Goal: Ask a question: Seek information or help from site administrators or community

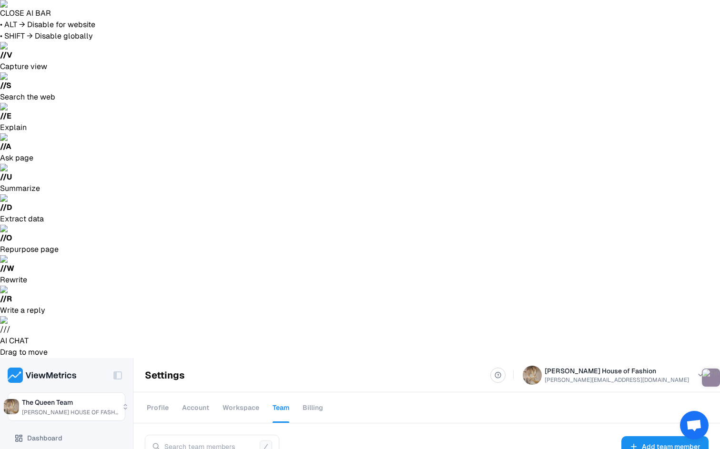
click at [682, 291] on div "Cancel Invitation" at bounding box center [667, 290] width 70 height 19
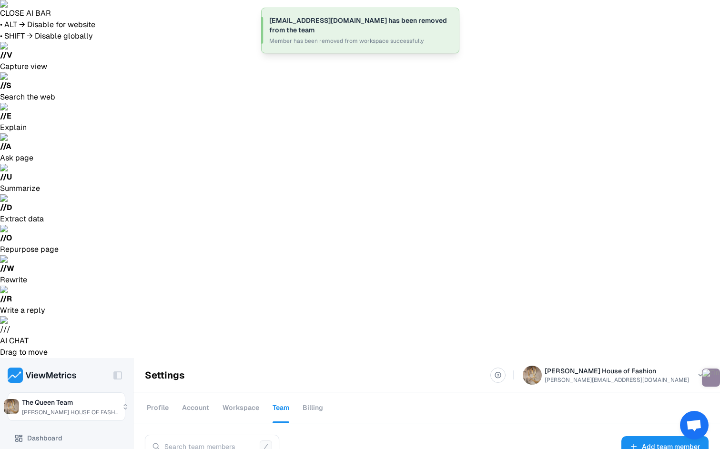
click at [670, 198] on div "Make Member" at bounding box center [667, 205] width 70 height 19
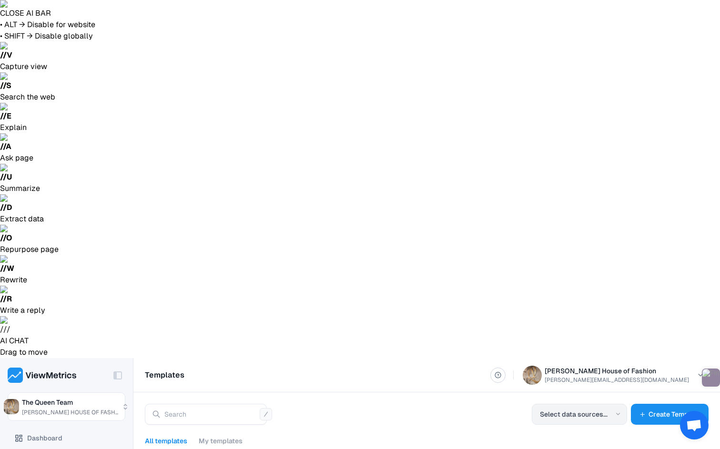
click at [594, 404] on button "Select data sources..." at bounding box center [578, 414] width 95 height 21
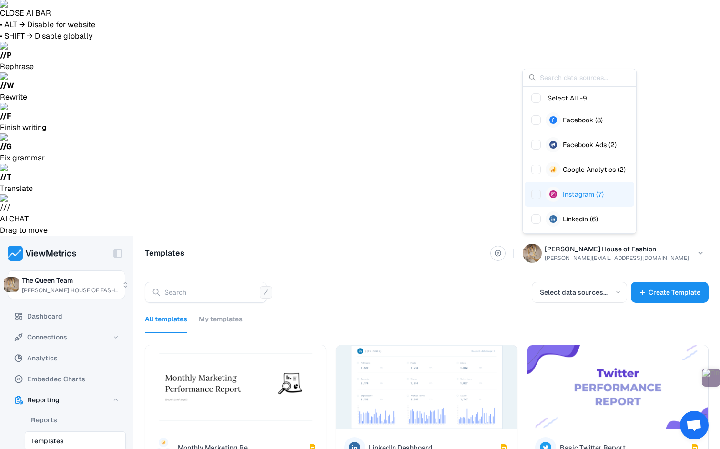
click at [550, 193] on div "Suggestions" at bounding box center [552, 194] width 15 height 15
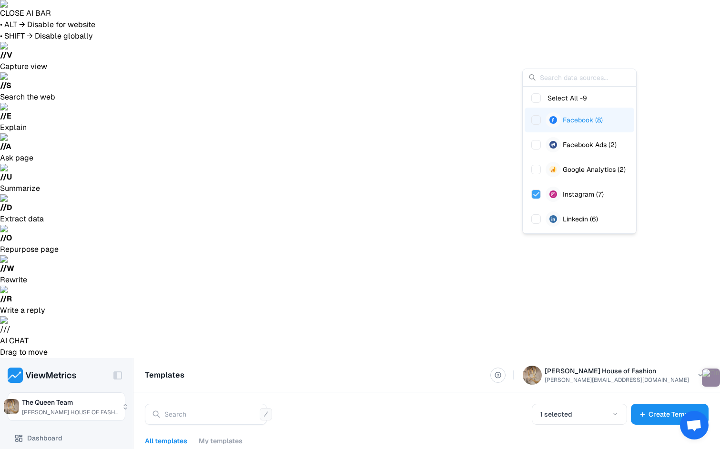
click at [548, 122] on div "Suggestions" at bounding box center [552, 119] width 15 height 15
click at [540, 171] on span "Suggestions" at bounding box center [536, 170] width 10 height 10
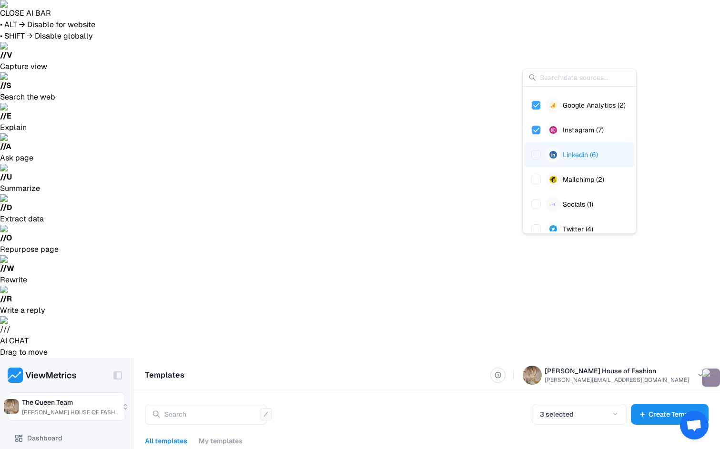
click at [537, 163] on div "Linkedin (6)" at bounding box center [579, 154] width 110 height 25
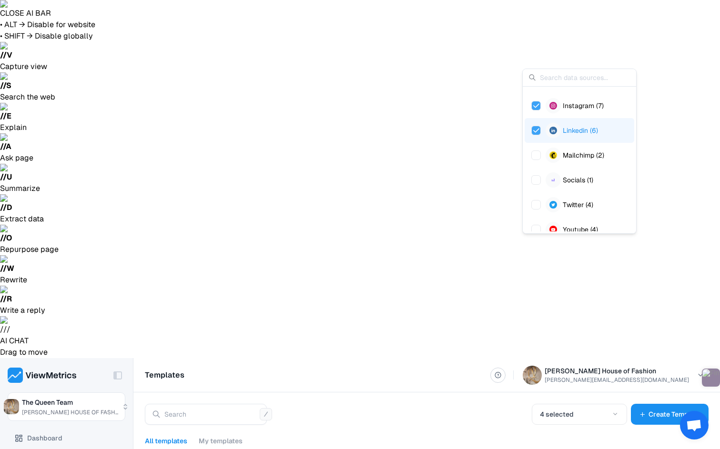
scroll to position [99, 0]
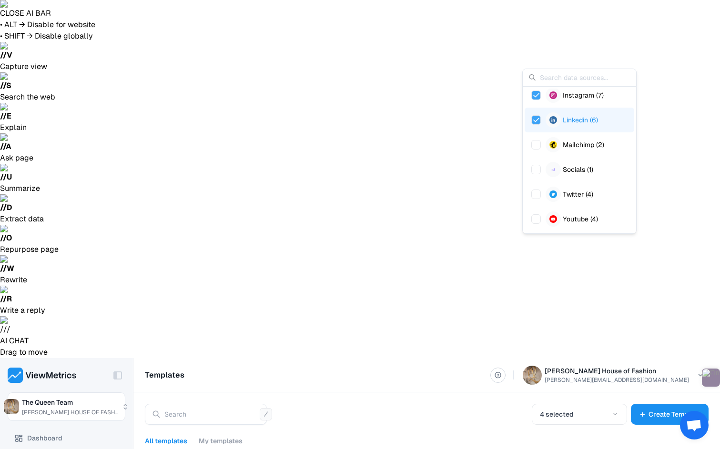
click at [537, 163] on div "Socials (1)" at bounding box center [579, 169] width 110 height 25
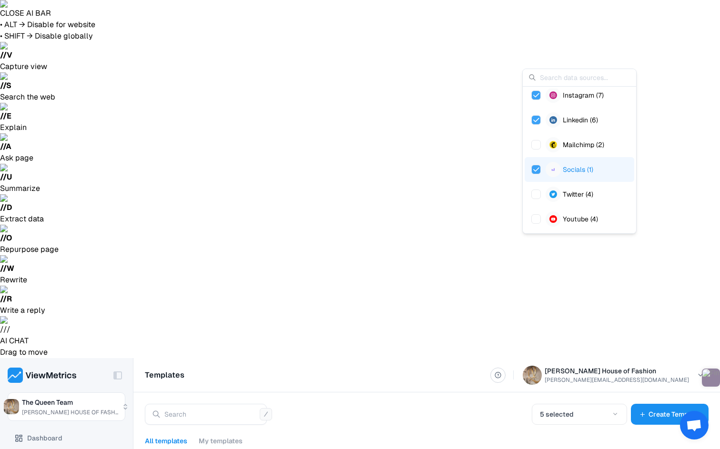
click at [408, 392] on div "All templates My templates 5 selected Create Template" at bounding box center [426, 429] width 586 height 74
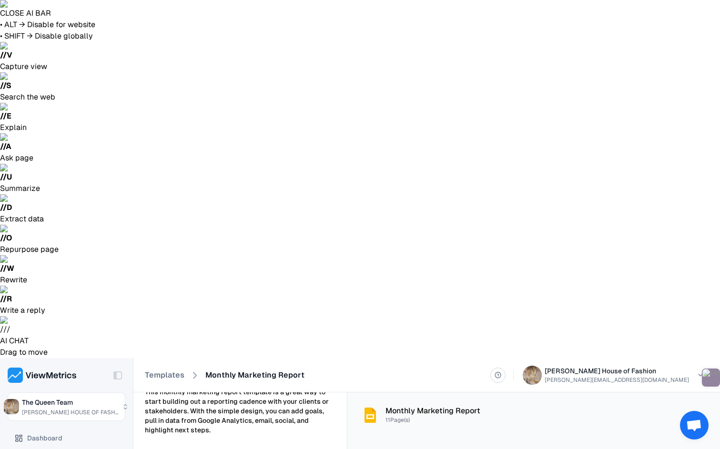
scroll to position [98, 0]
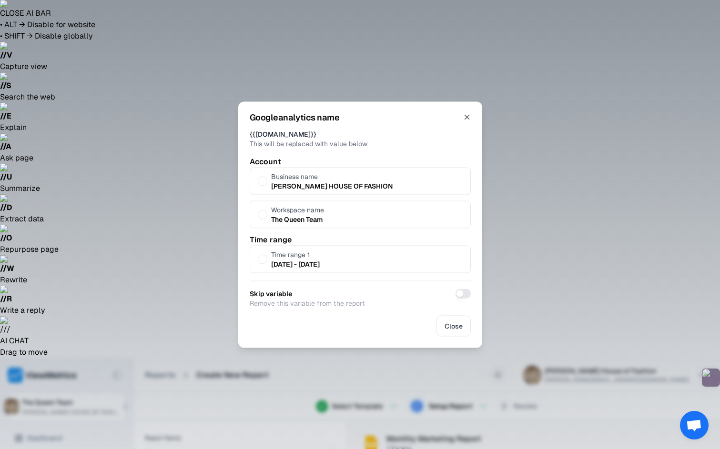
click at [274, 209] on p "Workspace name" at bounding box center [297, 210] width 53 height 10
click at [267, 210] on button "Workspace name The Queen Team" at bounding box center [263, 215] width 10 height 10
click at [277, 181] on p "QUEEN ANNA HOUSE OF FASHION" at bounding box center [331, 186] width 121 height 10
click at [267, 181] on button "Business name QUEEN ANNA HOUSE OF FASHION" at bounding box center [263, 181] width 10 height 10
click at [457, 330] on span "Close" at bounding box center [453, 325] width 18 height 11
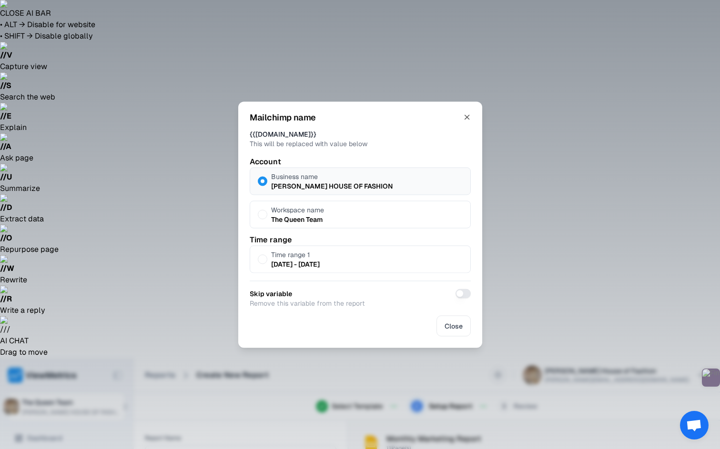
click at [465, 292] on button "button" at bounding box center [462, 294] width 15 height 10
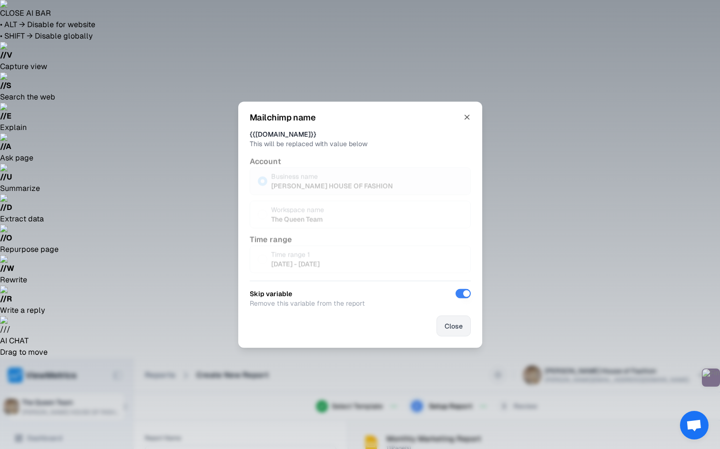
click at [452, 331] on span "Close" at bounding box center [453, 325] width 18 height 11
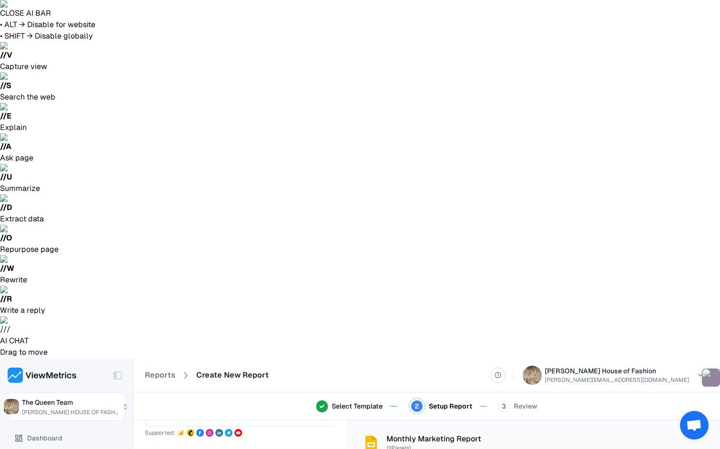
scroll to position [84, 0]
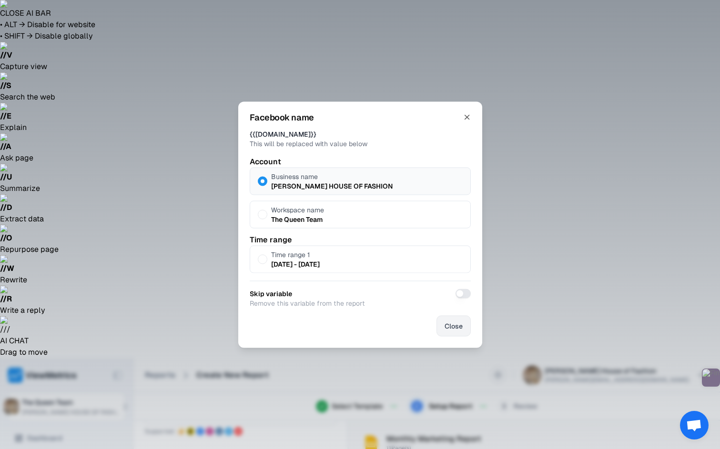
click at [450, 323] on span "Close" at bounding box center [453, 325] width 18 height 11
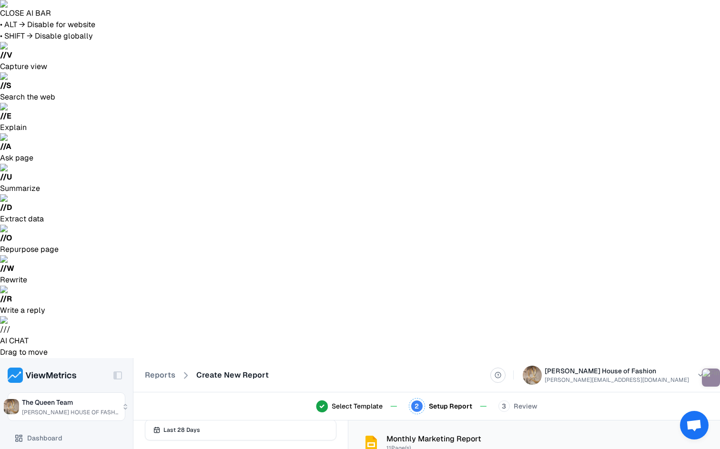
scroll to position [159, 0]
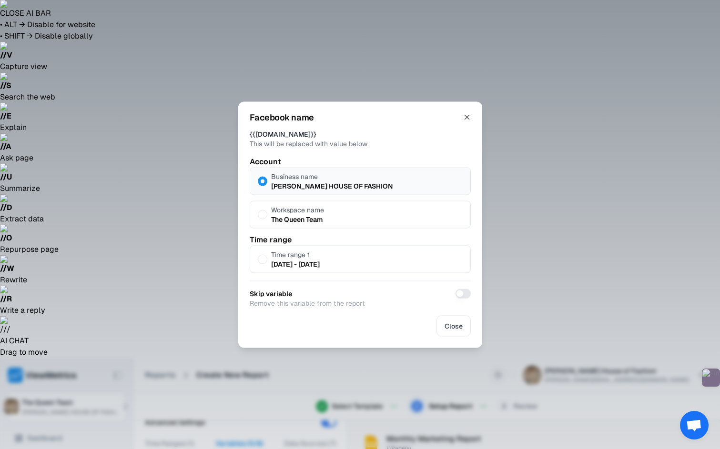
click at [282, 170] on label "Business name QUEEN ANNA HOUSE OF FASHION" at bounding box center [360, 181] width 221 height 28
click at [267, 176] on button "Business name QUEEN ANNA HOUSE OF FASHION" at bounding box center [263, 181] width 10 height 10
click at [466, 331] on button "Close" at bounding box center [453, 325] width 34 height 21
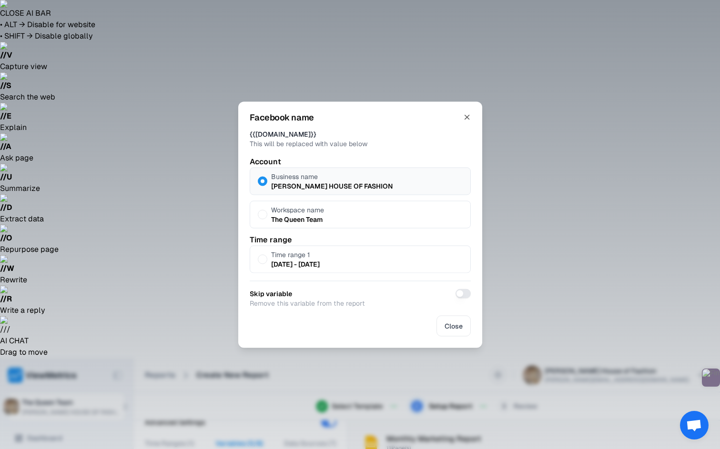
click at [266, 222] on label "Workspace name The Queen Team" at bounding box center [360, 214] width 221 height 28
click at [266, 219] on button "Workspace name The Queen Team" at bounding box center [263, 215] width 10 height 10
click at [354, 152] on div "Facebook name {{facebook.name}} This will be replaced with value below Account …" at bounding box center [360, 224] width 244 height 246
click at [351, 172] on p "Business name" at bounding box center [331, 176] width 121 height 10
click at [267, 176] on button "Business name QUEEN ANNA HOUSE OF FASHION" at bounding box center [263, 181] width 10 height 10
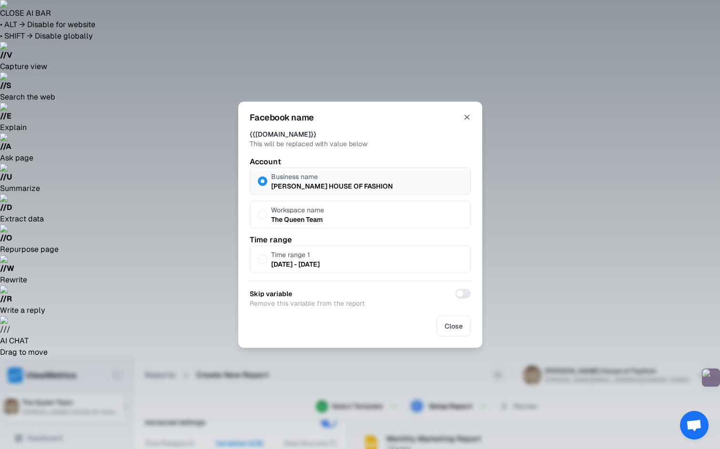
click at [495, 365] on div at bounding box center [360, 224] width 720 height 449
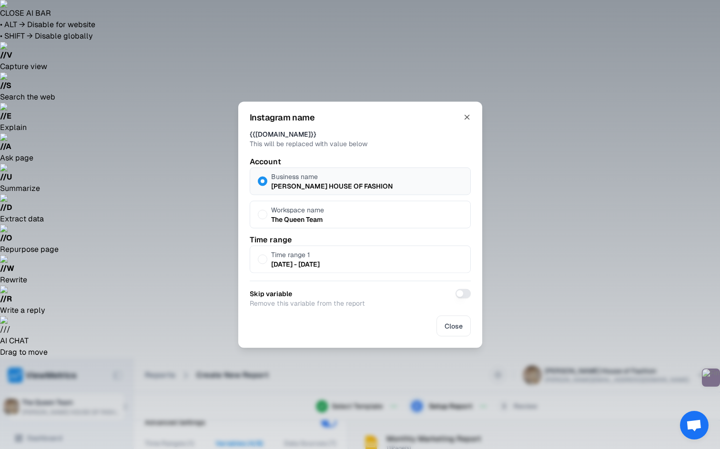
click at [387, 230] on div "Account Business name QUEEN ANNA HOUSE OF FASHION Workspace name The Queen Team…" at bounding box center [360, 214] width 221 height 117
click at [387, 212] on label "Workspace name The Queen Team" at bounding box center [360, 214] width 221 height 28
click at [267, 212] on button "Workspace name The Queen Team" at bounding box center [263, 215] width 10 height 10
click at [387, 184] on label "Business name QUEEN ANNA HOUSE OF FASHION" at bounding box center [360, 181] width 221 height 28
click at [267, 184] on button "Business name QUEEN ANNA HOUSE OF FASHION" at bounding box center [263, 181] width 10 height 10
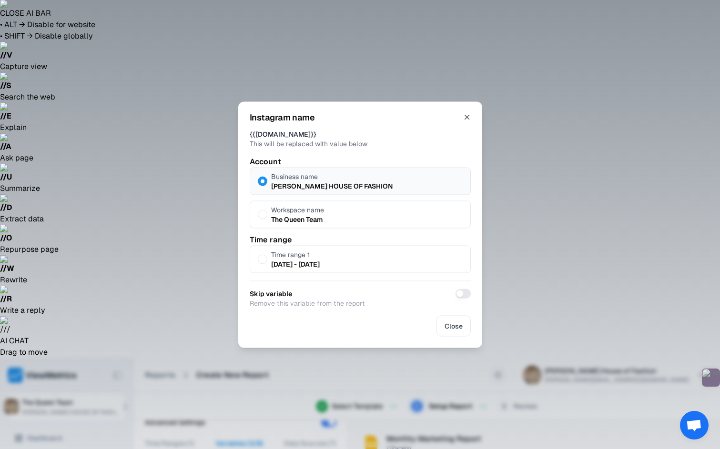
click at [474, 363] on div at bounding box center [360, 224] width 720 height 449
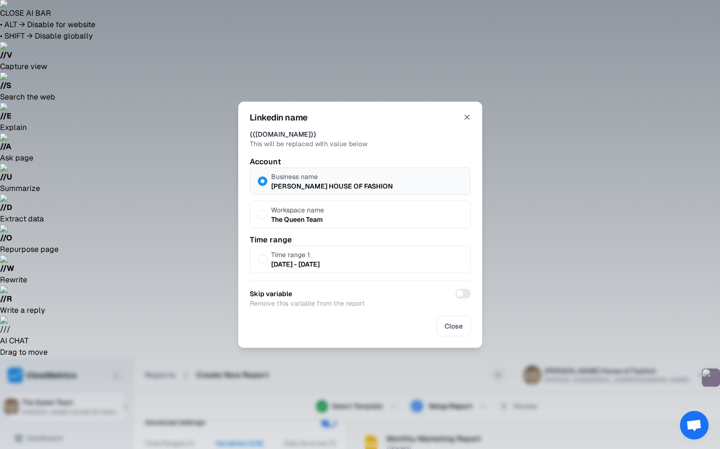
click at [381, 206] on label "Workspace name The Queen Team" at bounding box center [360, 214] width 221 height 28
click at [267, 210] on button "Workspace name The Queen Team" at bounding box center [263, 215] width 10 height 10
click at [381, 178] on label "Business name QUEEN ANNA HOUSE OF FASHION" at bounding box center [360, 181] width 221 height 28
click at [267, 178] on button "Business name QUEEN ANNA HOUSE OF FASHION" at bounding box center [263, 181] width 10 height 10
click at [432, 364] on div at bounding box center [360, 224] width 720 height 449
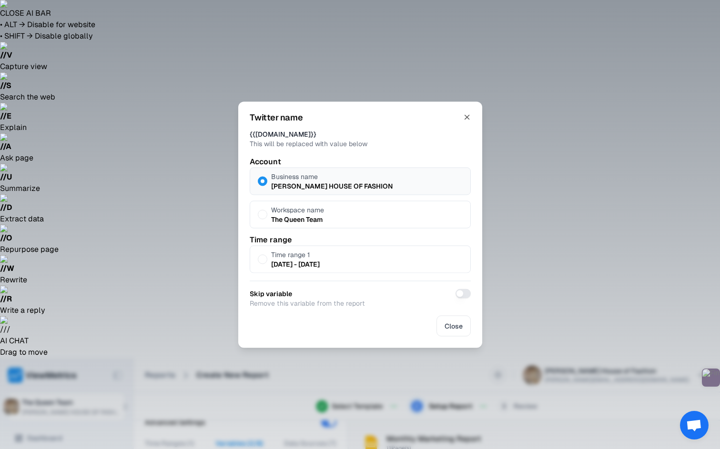
click at [456, 298] on div "Skip variable Remove this variable from the report" at bounding box center [360, 293] width 221 height 27
click at [458, 298] on div "Skip variable Remove this variable from the report" at bounding box center [360, 293] width 221 height 27
click at [463, 292] on button "button" at bounding box center [462, 294] width 15 height 10
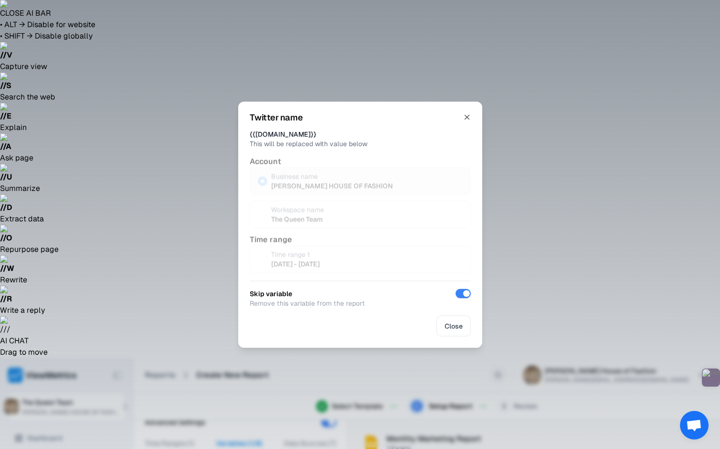
click at [417, 337] on div "Twitter name {{twitter.name}} This will be replaced with value below Account Bu…" at bounding box center [360, 224] width 244 height 246
click at [465, 328] on button "Close" at bounding box center [453, 325] width 34 height 21
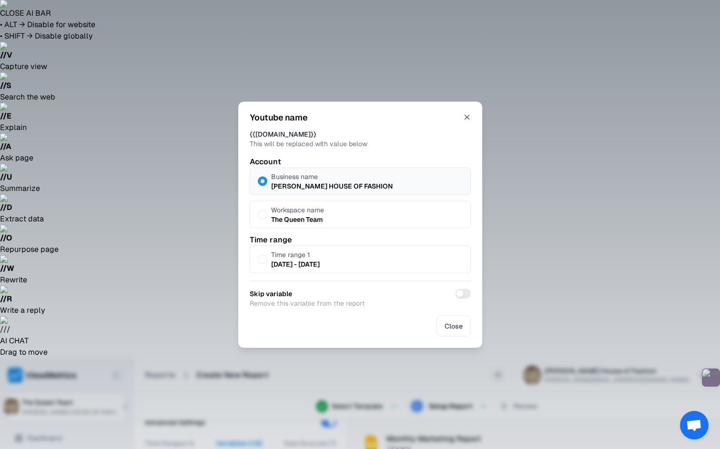
click at [382, 220] on label "Workspace name The Queen Team" at bounding box center [360, 214] width 221 height 28
click at [267, 219] on button "Workspace name The Queen Team" at bounding box center [263, 215] width 10 height 10
click at [392, 181] on label "Business name QUEEN ANNA HOUSE OF FASHION" at bounding box center [360, 181] width 221 height 28
click at [267, 181] on button "Business name QUEEN ANNA HOUSE OF FASHION" at bounding box center [263, 181] width 10 height 10
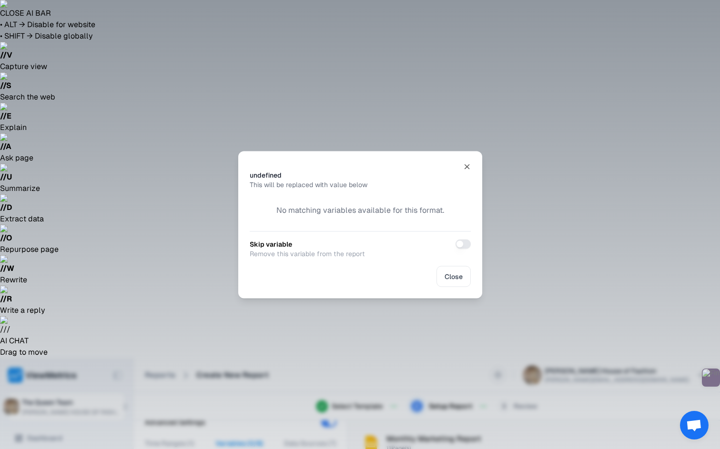
click at [501, 330] on div at bounding box center [360, 224] width 720 height 449
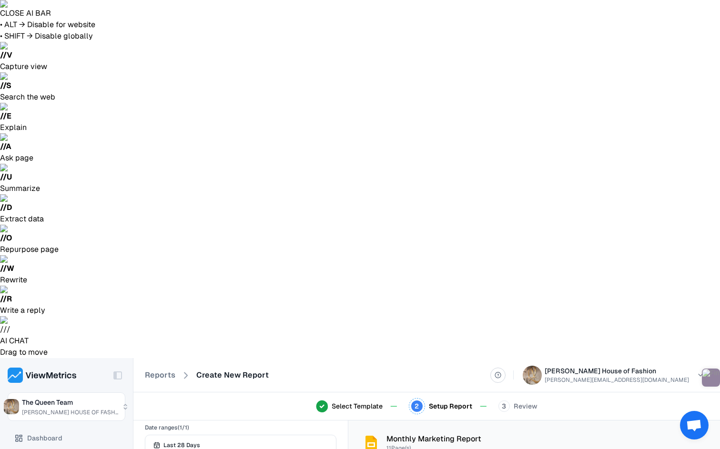
scroll to position [0, 0]
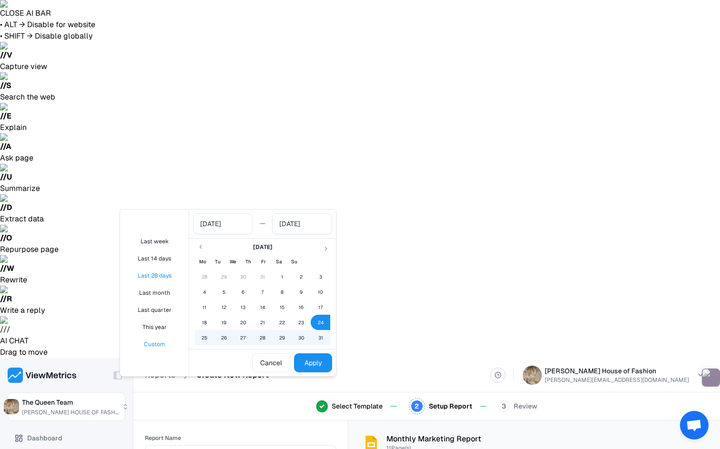
click at [160, 276] on button "Last 28 days" at bounding box center [154, 276] width 61 height 16
type input "26 Aug, 2025"
type input "22 Sep, 2025"
click at [314, 354] on button "Apply" at bounding box center [313, 362] width 38 height 19
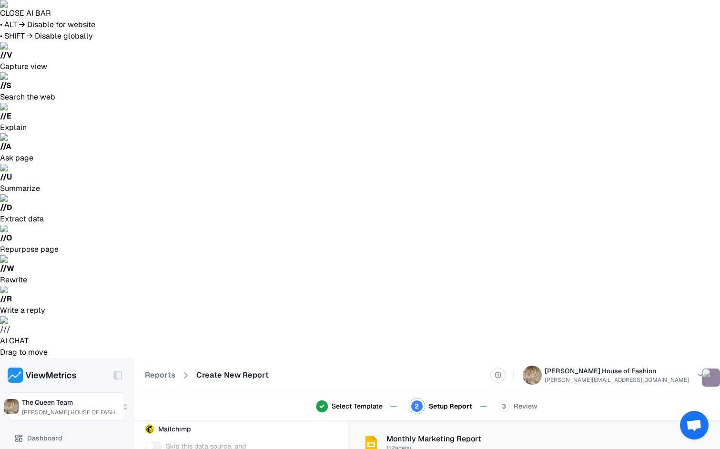
scroll to position [373, 0]
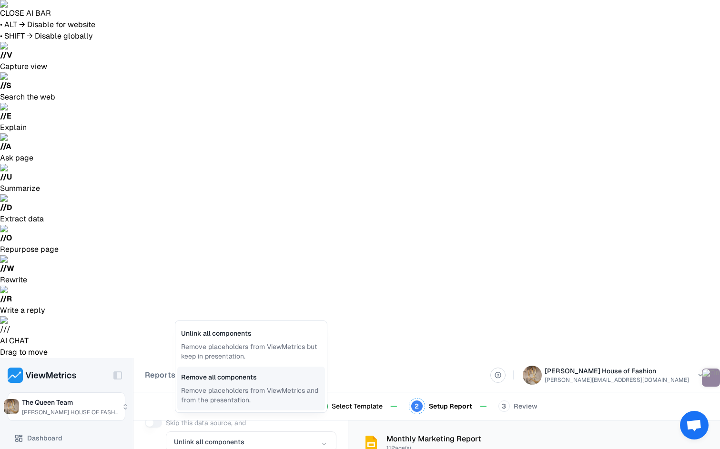
click at [190, 400] on span "Remove placeholders from ViewMetrics and from the presentation." at bounding box center [251, 395] width 140 height 19
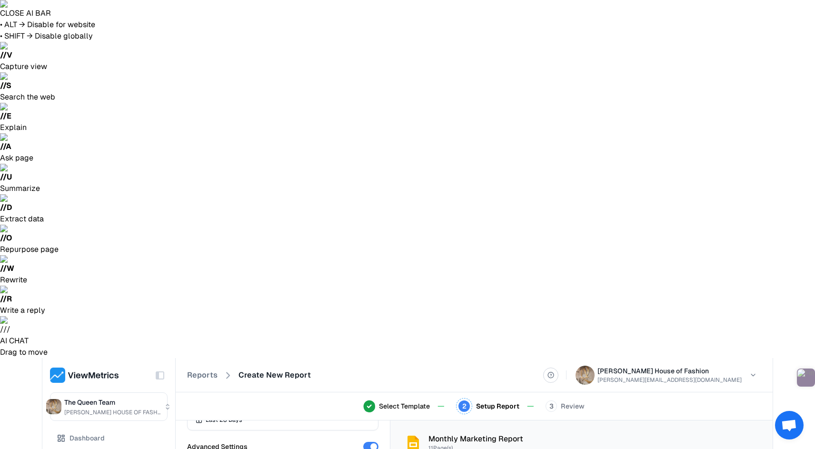
scroll to position [0, 0]
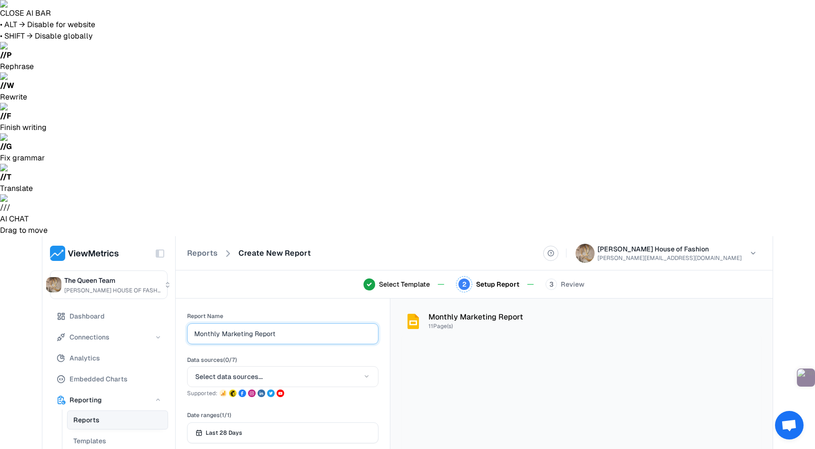
click at [280, 327] on input "Monthly Marketing Report" at bounding box center [282, 333] width 177 height 13
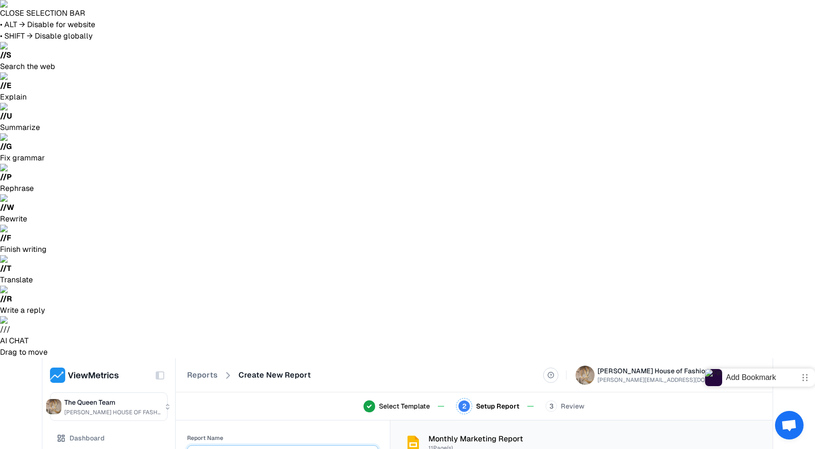
click at [280, 449] on input "Monthly Marketing Report" at bounding box center [282, 455] width 177 height 13
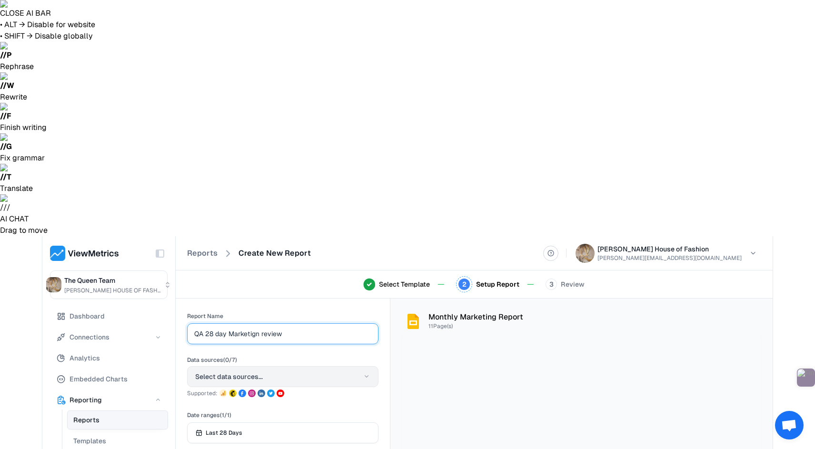
type input "QA 28 day Marketign review"
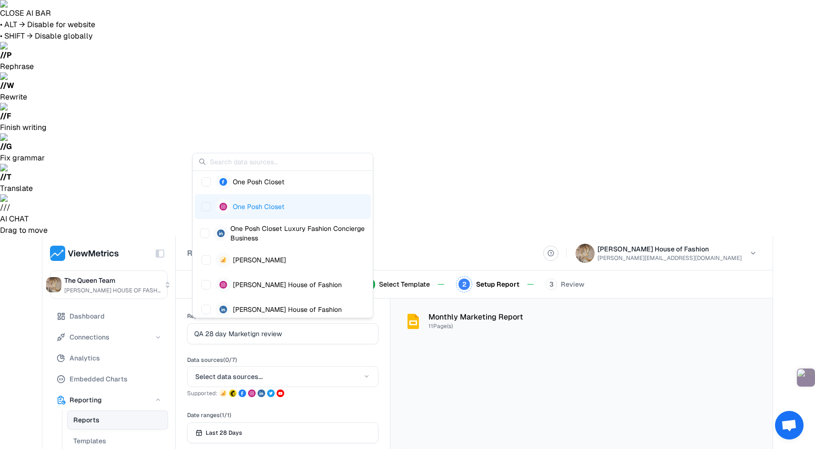
scroll to position [103, 0]
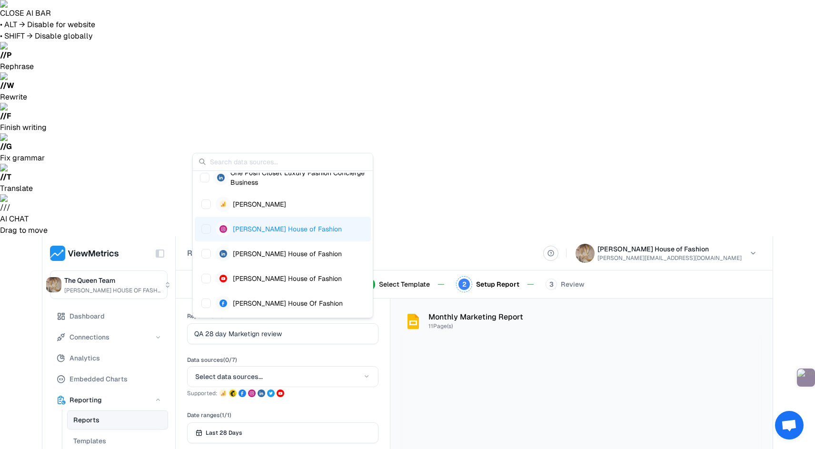
click at [206, 229] on span "Suggestions" at bounding box center [206, 229] width 10 height 10
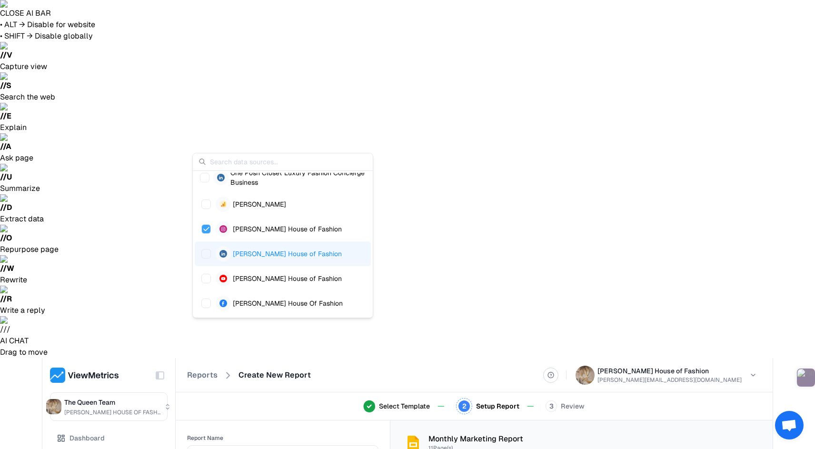
click at [207, 252] on span "Suggestions" at bounding box center [206, 254] width 10 height 10
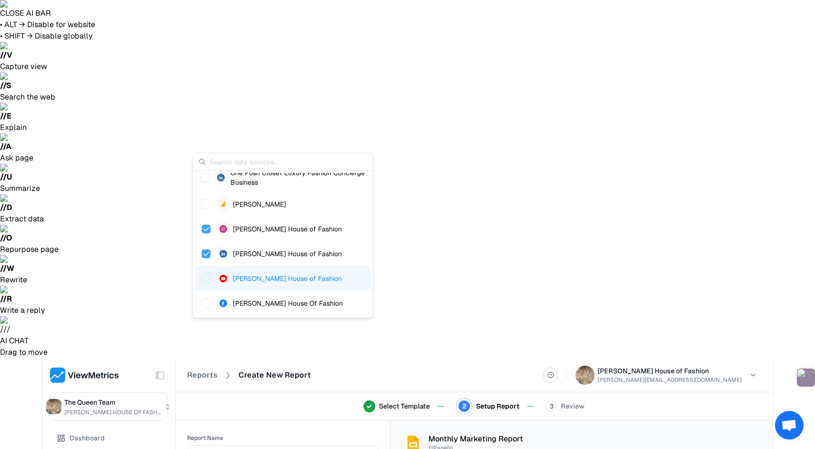
click at [208, 277] on span "Suggestions" at bounding box center [206, 279] width 10 height 10
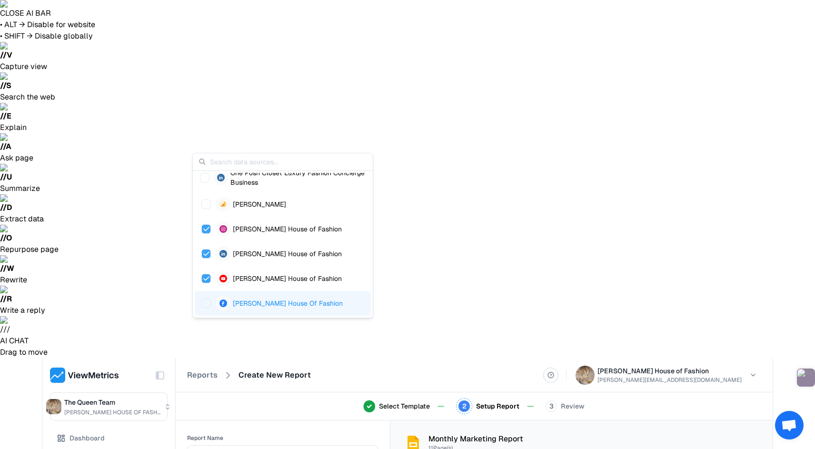
click at [205, 299] on span "Suggestions" at bounding box center [206, 304] width 10 height 10
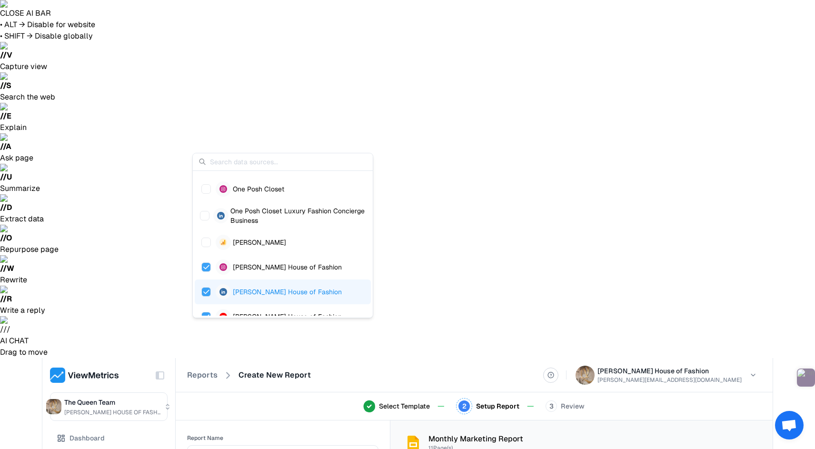
scroll to position [60, 0]
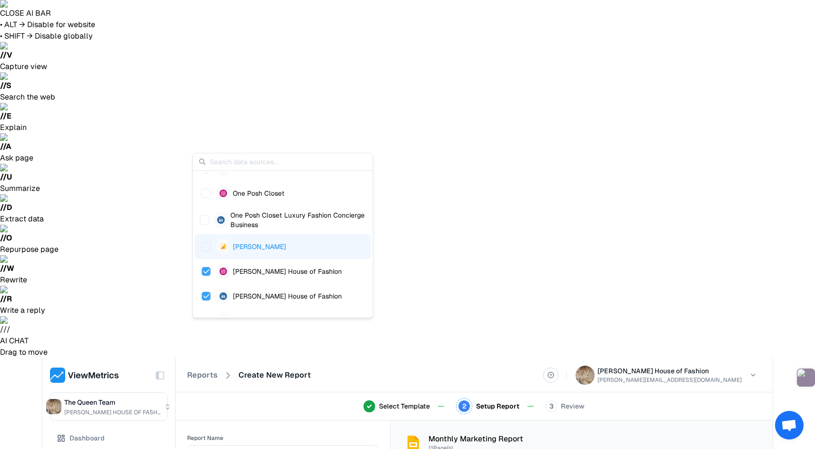
click at [206, 243] on span "Suggestions" at bounding box center [206, 247] width 10 height 10
click at [206, 243] on icon "Suggestions" at bounding box center [206, 247] width 9 height 14
drag, startPoint x: 206, startPoint y: 243, endPoint x: 244, endPoint y: 243, distance: 38.6
click at [212, 243] on span "Suggestions" at bounding box center [206, 247] width 15 height 10
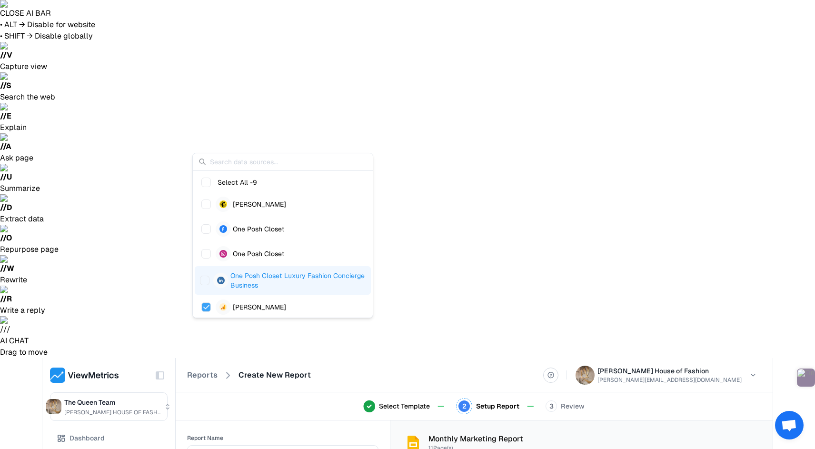
scroll to position [103, 0]
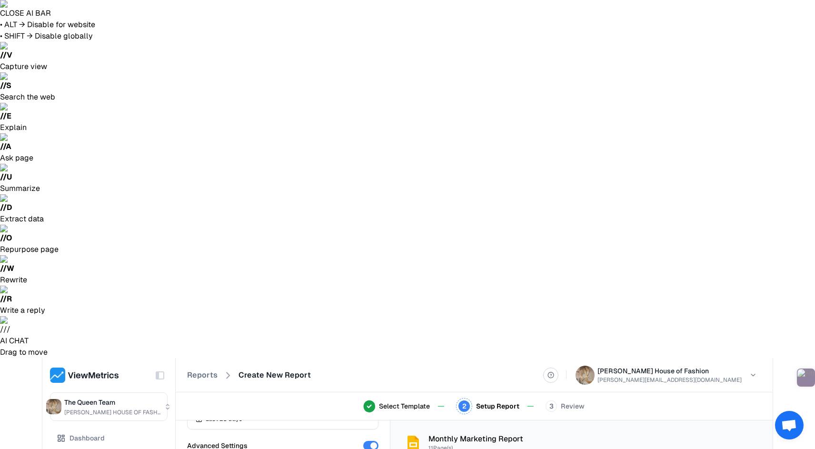
scroll to position [0, 0]
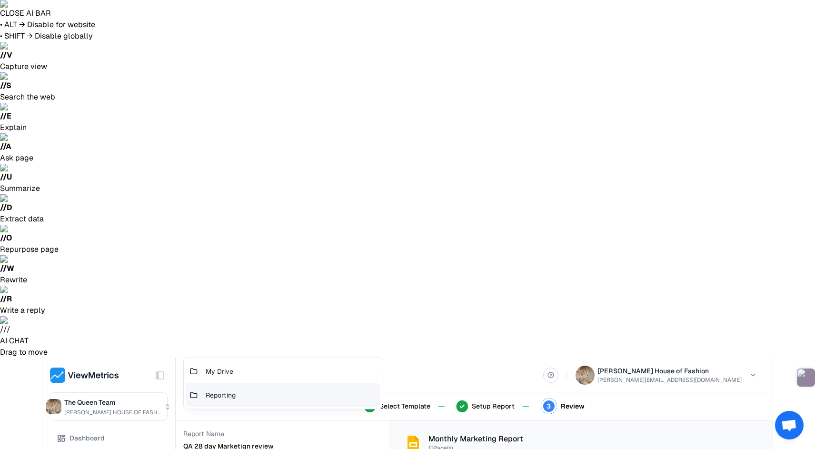
click at [237, 386] on div "Reporting" at bounding box center [283, 395] width 194 height 24
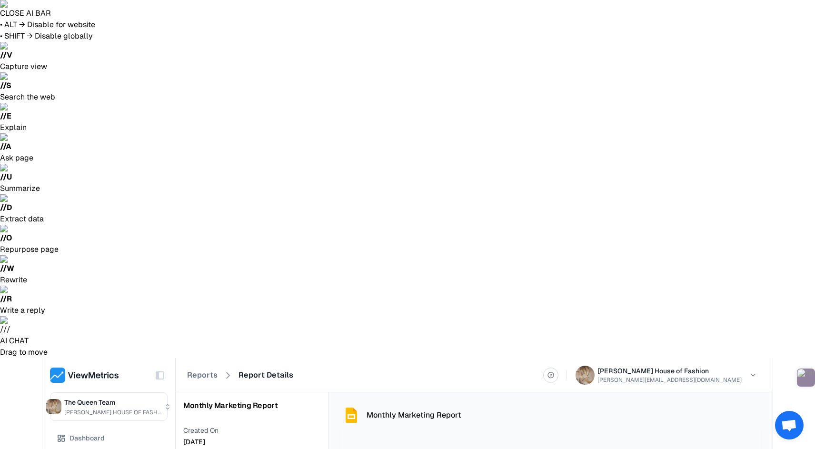
click at [201, 358] on header "Reports Report Details Queen Anna House of Fashion nicole@queenanna.co" at bounding box center [474, 375] width 597 height 34
click at [203, 370] on link "Reports" at bounding box center [202, 375] width 30 height 11
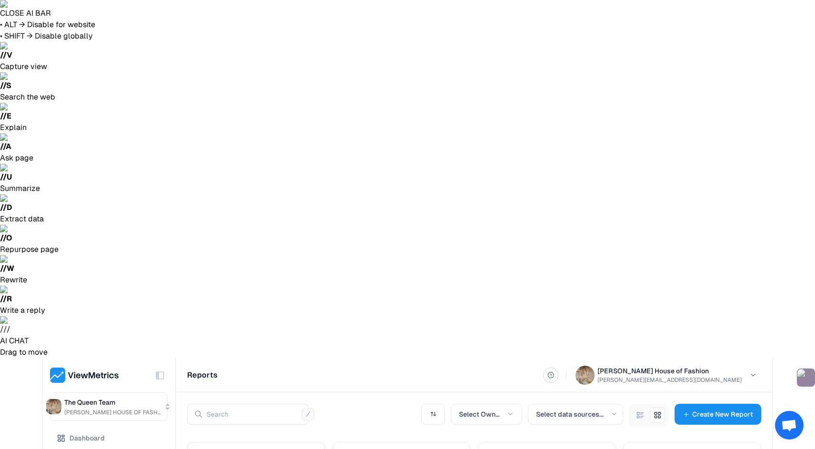
click at [455, 258] on div "Delete Report" at bounding box center [455, 252] width 62 height 19
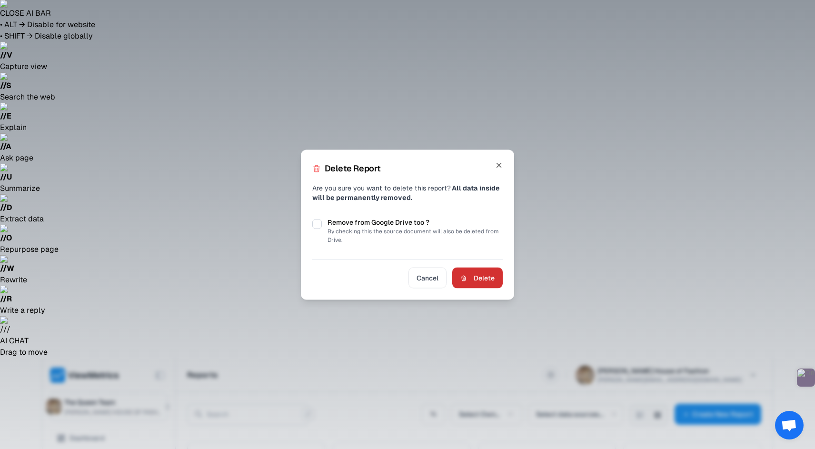
click at [479, 288] on button "Delete" at bounding box center [477, 277] width 50 height 21
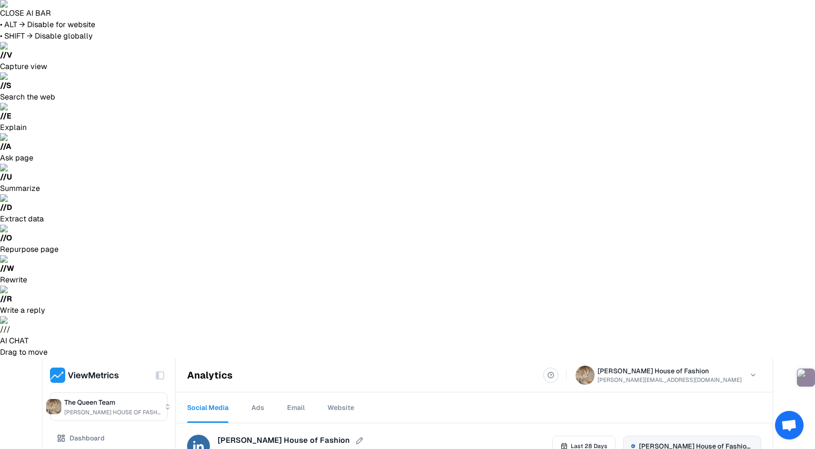
click at [670, 441] on span "Queen Anna House of Fashion - queen-anna-house-of-fashion" at bounding box center [696, 446] width 114 height 10
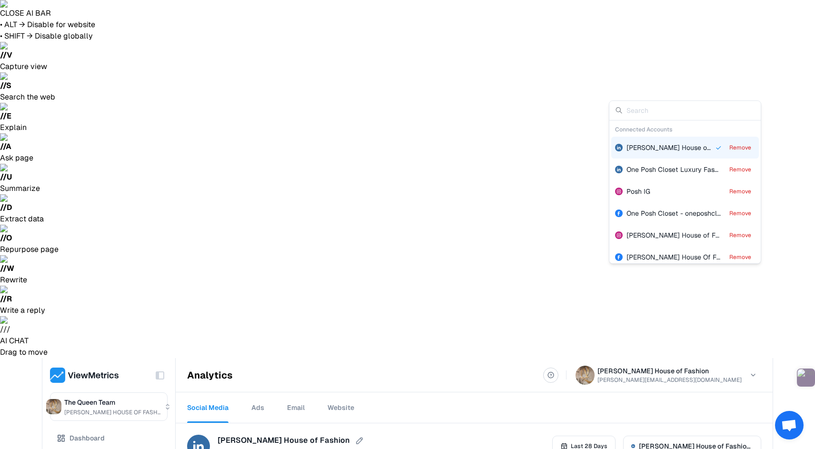
click at [464, 435] on div "Queen Anna House of Fashion linkedin Queen Anna House of Fashion linkedin Last …" at bounding box center [474, 446] width 574 height 23
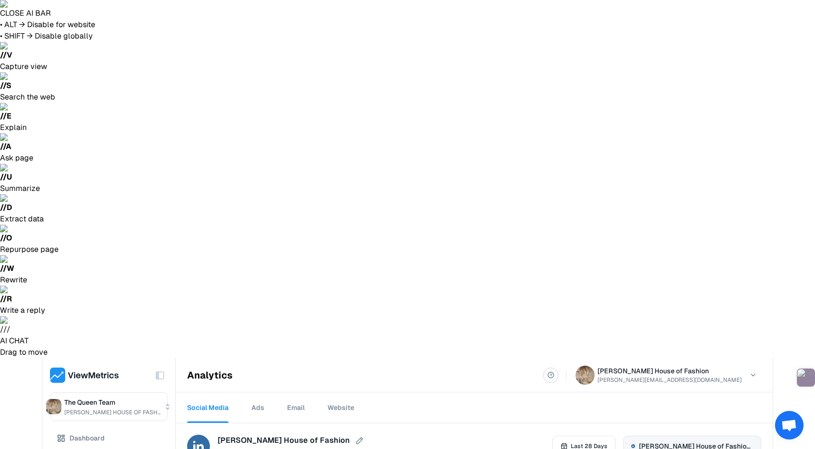
click at [719, 441] on span "Queen Anna House of Fashion - queen-anna-house-of-fashion" at bounding box center [696, 446] width 114 height 10
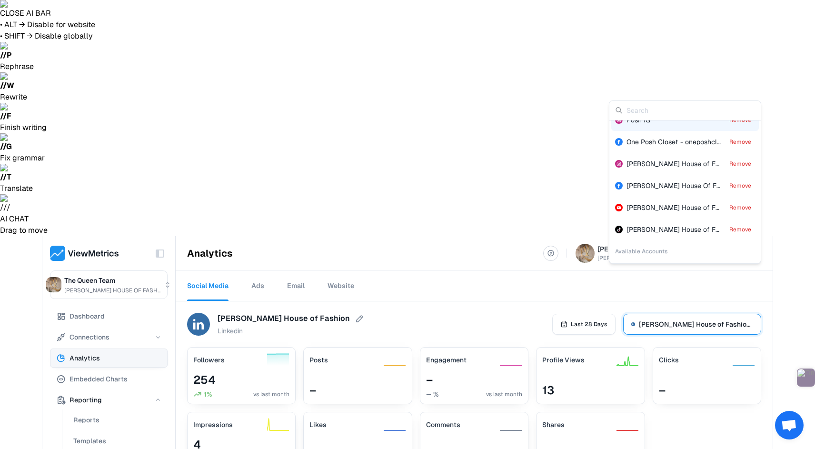
scroll to position [90, 0]
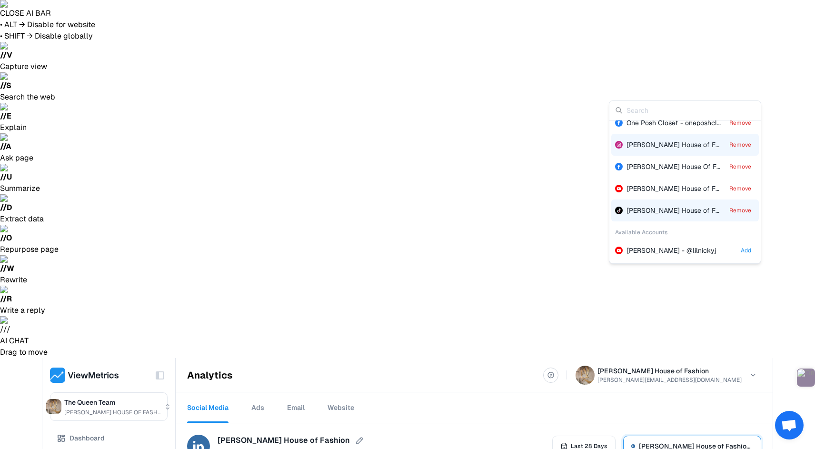
click at [670, 205] on div "Queen Anna House of Fashion Remove" at bounding box center [685, 211] width 148 height 22
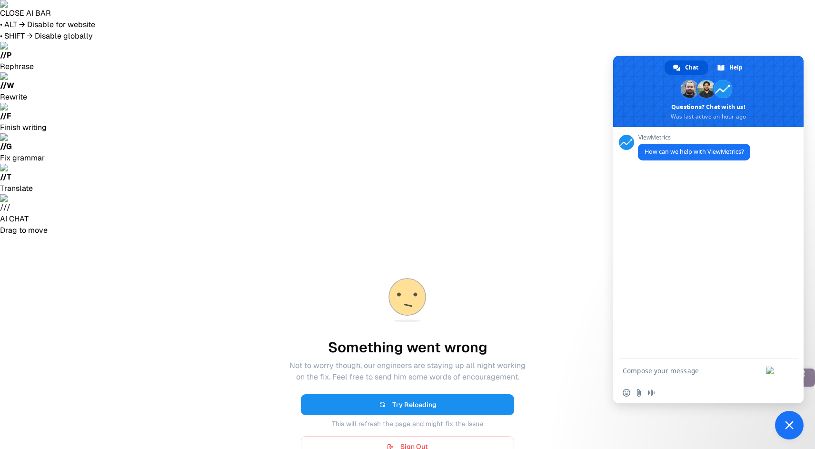
click at [692, 367] on textarea "Compose your message..." at bounding box center [694, 371] width 143 height 9
type textarea "I"
type textarea "my data is not refreshing for Tiktok"
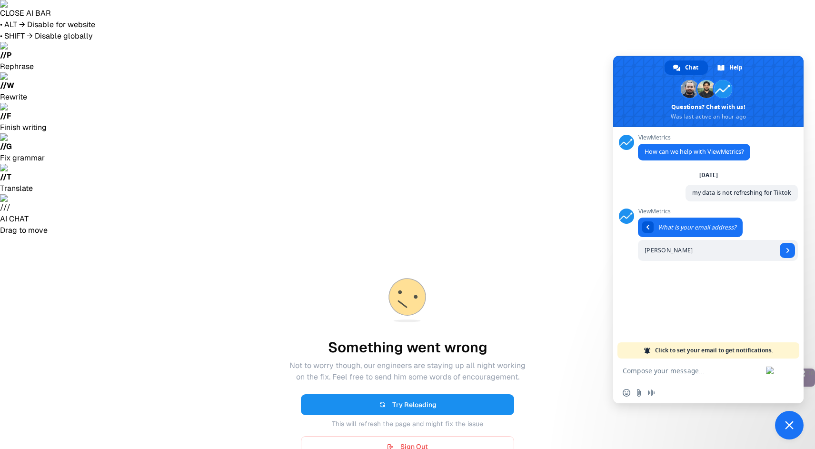
type input "[PERSON_NAME][EMAIL_ADDRESS][DOMAIN_NAME]"
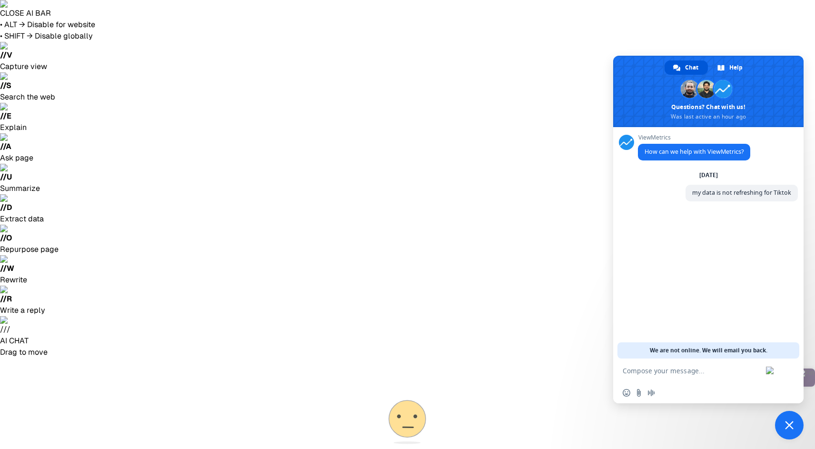
click at [763, 77] on span at bounding box center [708, 91] width 190 height 71
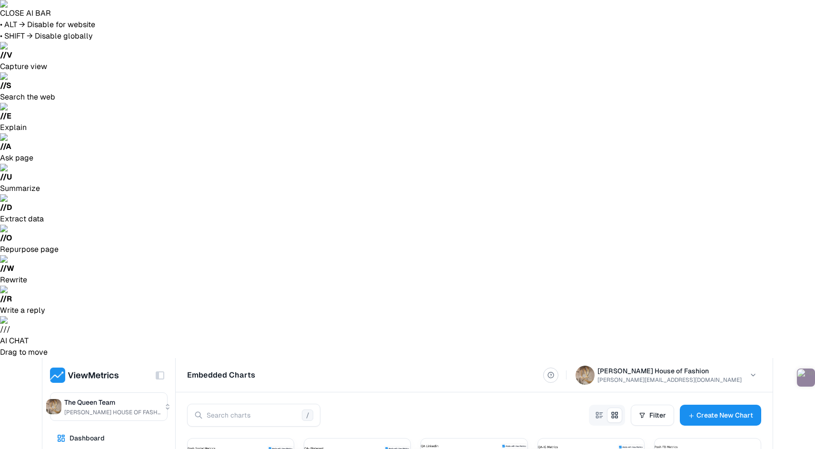
click at [104, 429] on button "Dashboard" at bounding box center [109, 438] width 118 height 19
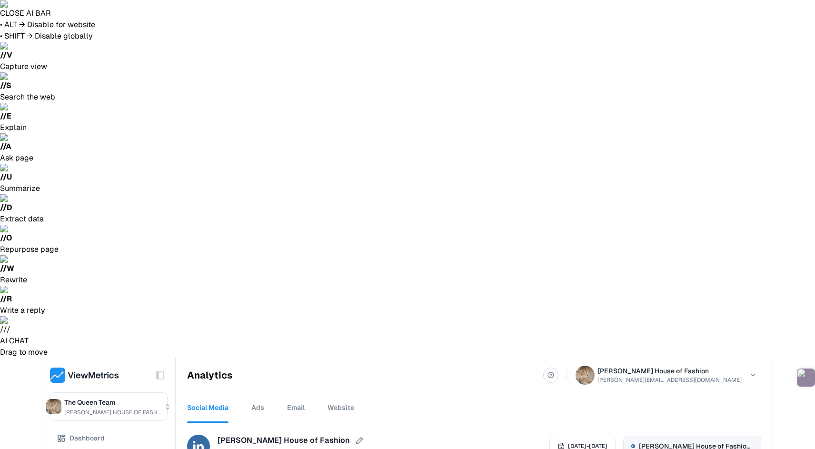
click at [755, 436] on button "Queen Anna House of Fashion - queen-anna-house-of-fashion" at bounding box center [692, 446] width 138 height 21
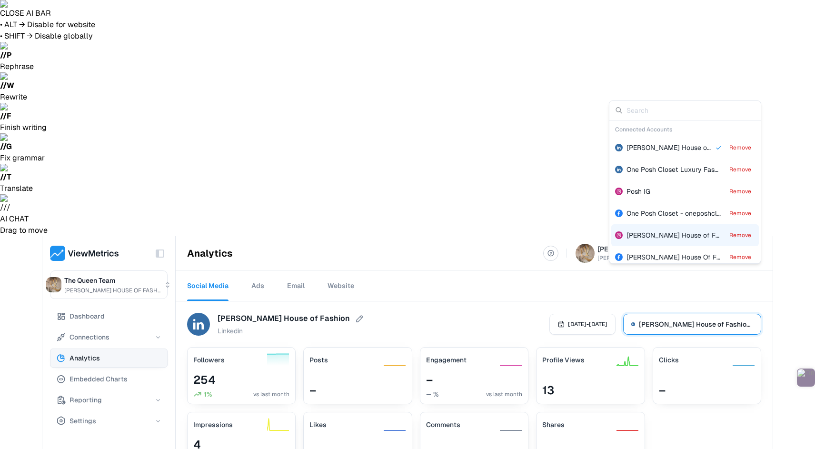
click at [640, 233] on span "[PERSON_NAME] House of Fashion" at bounding box center [681, 235] width 109 height 9
